Goal: Navigation & Orientation: Find specific page/section

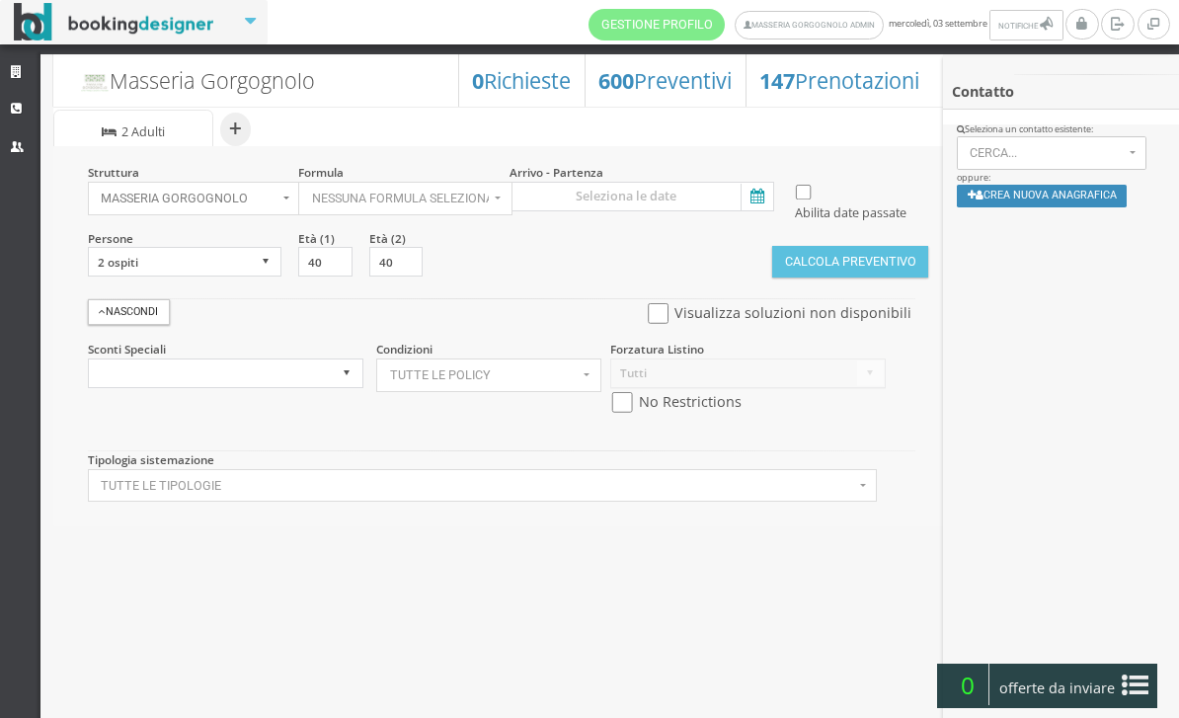
select select
click at [32, 67] on link "Strutture" at bounding box center [20, 73] width 40 height 36
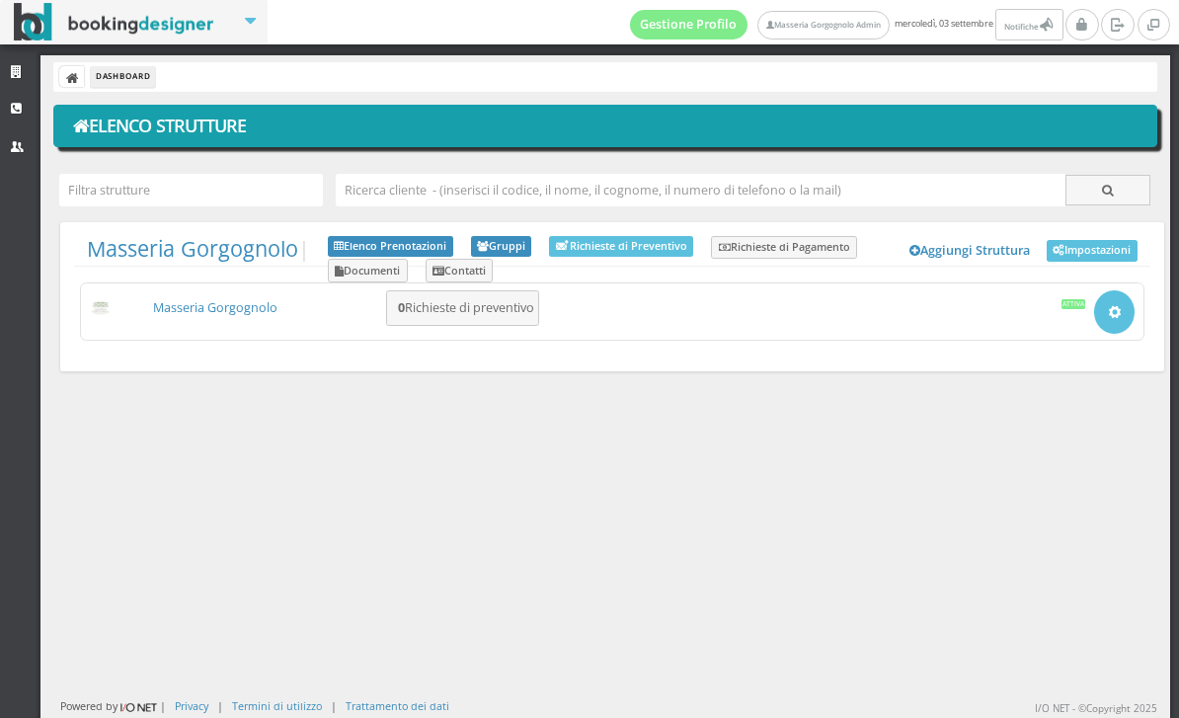
click at [264, 312] on link "Masseria Gorgognolo" at bounding box center [215, 307] width 124 height 17
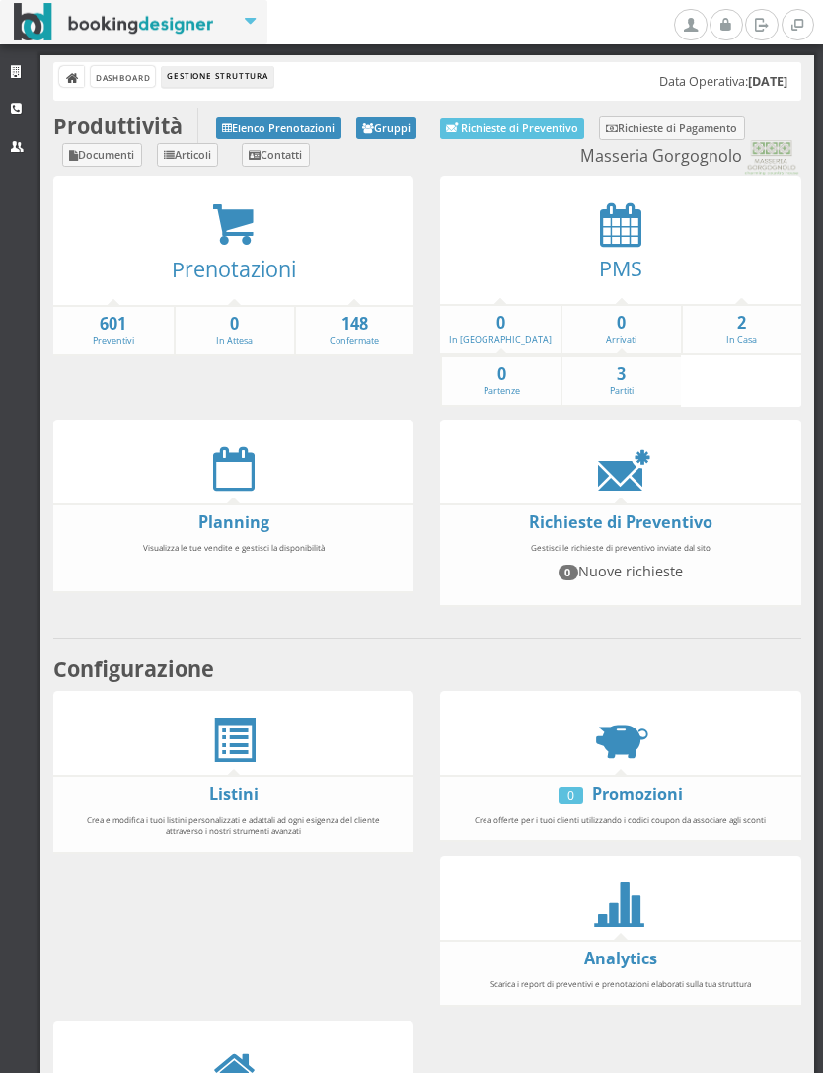
click at [68, 322] on strong "601" at bounding box center [113, 324] width 120 height 23
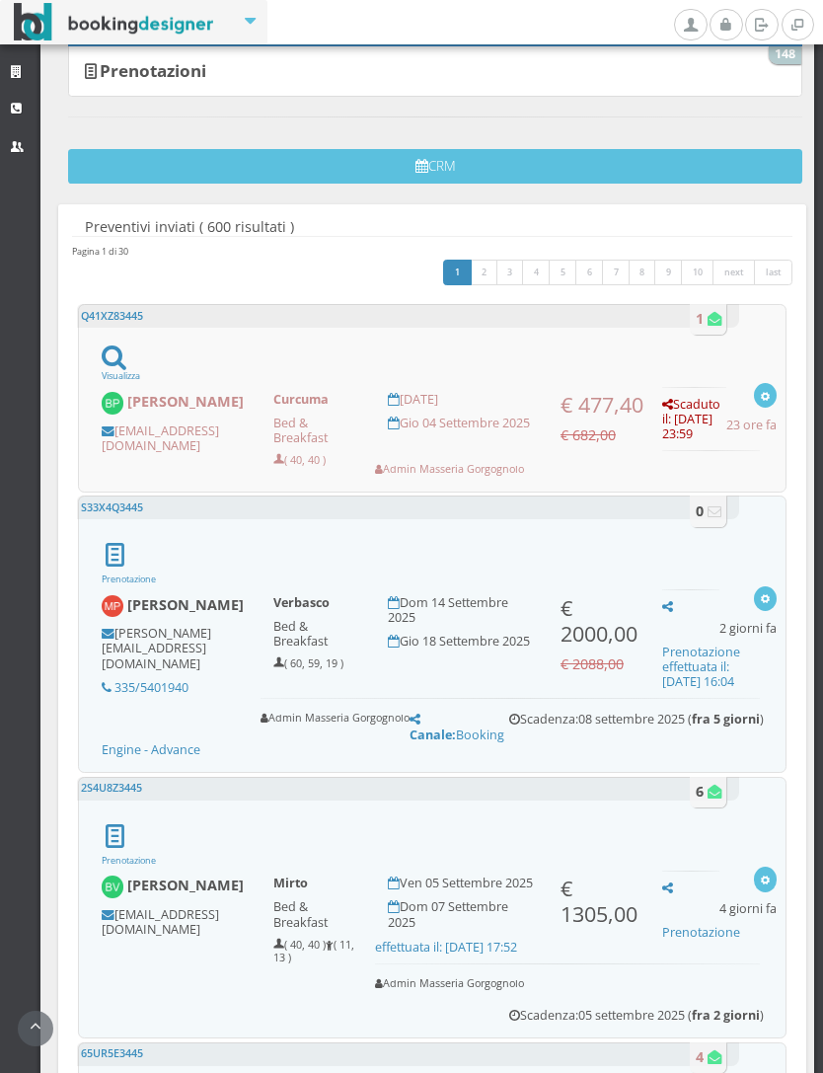
scroll to position [293, 0]
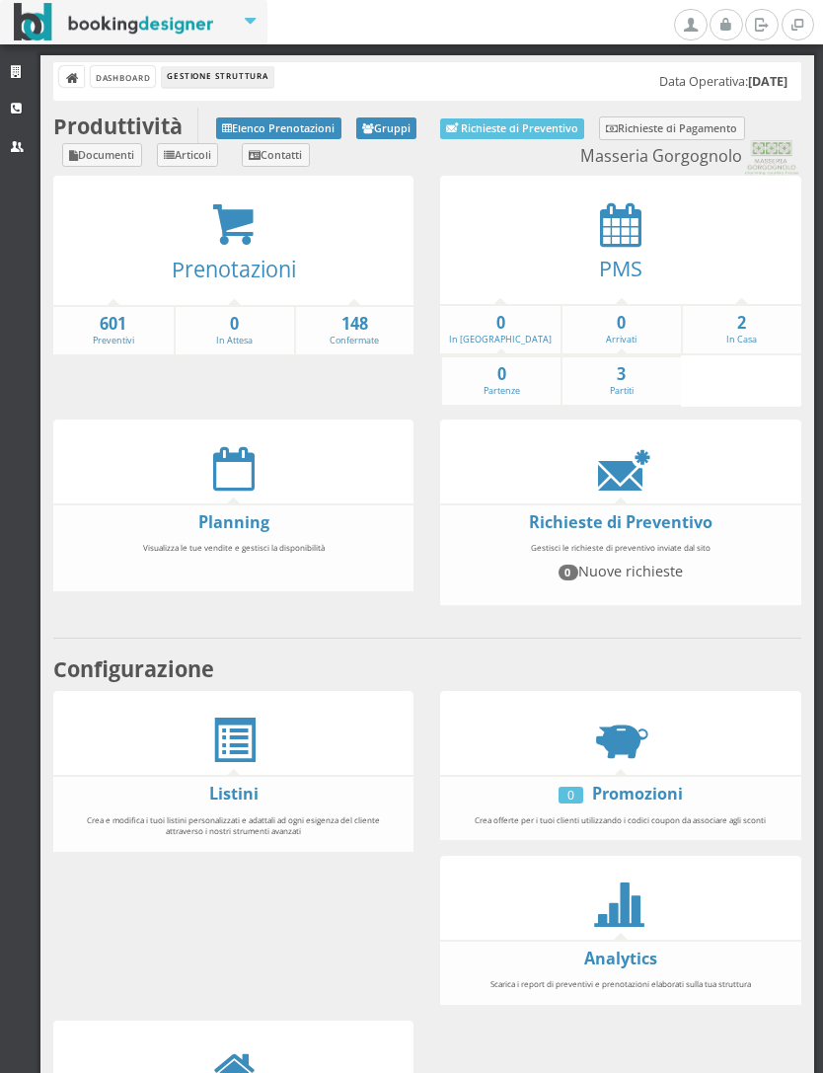
click at [324, 325] on strong "148" at bounding box center [355, 324] width 118 height 23
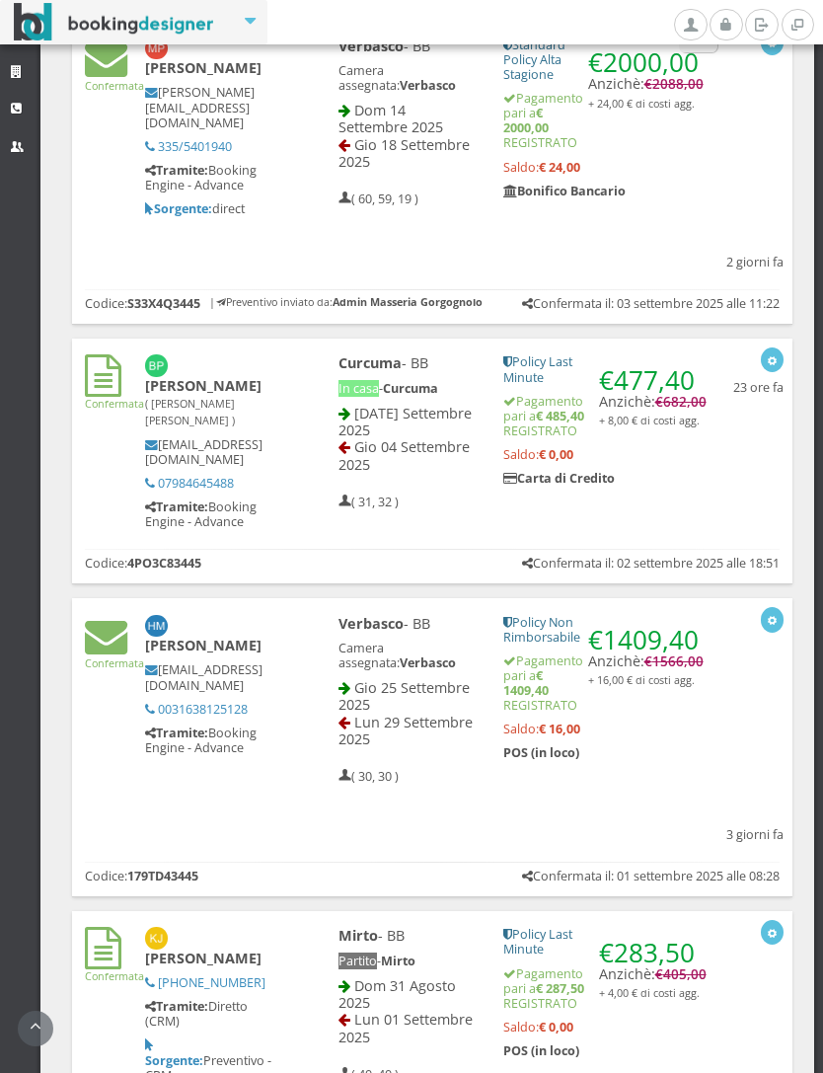
scroll to position [804, 0]
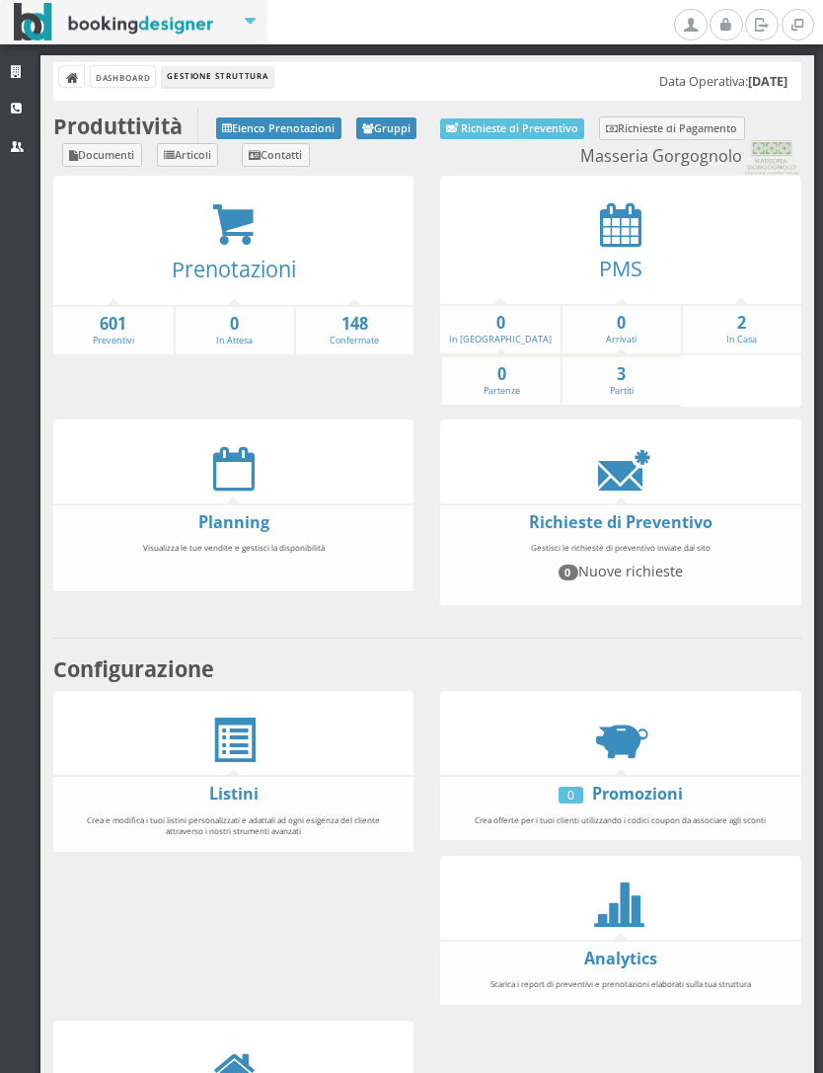
click at [624, 235] on icon at bounding box center [620, 224] width 41 height 44
